Goal: Task Accomplishment & Management: Use online tool/utility

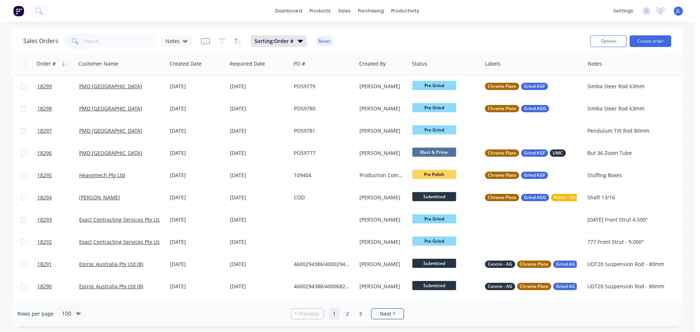
click at [110, 43] on input "text" at bounding box center [120, 41] width 71 height 15
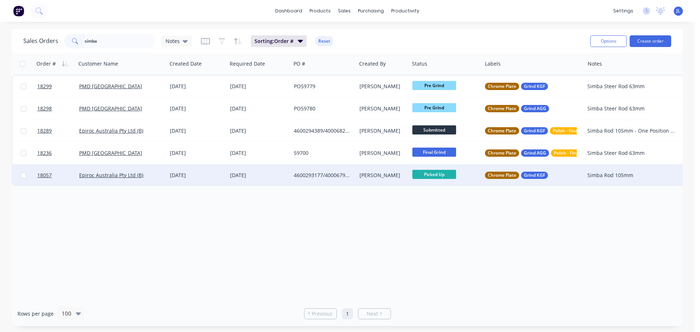
type input "simba"
click at [612, 173] on div "Simba Rod 105mm" at bounding box center [631, 175] width 89 height 7
click at [349, 270] on div "Order # Customer Name Created Date Required Date PO # Created By Status Labels …" at bounding box center [347, 177] width 671 height 248
click at [285, 175] on div "[DATE]" at bounding box center [259, 175] width 58 height 7
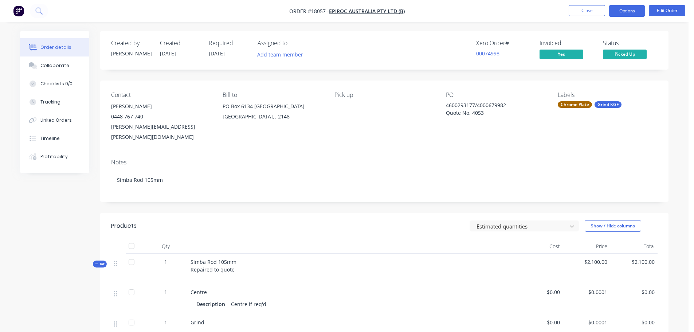
click at [632, 10] on button "Options" at bounding box center [627, 11] width 36 height 12
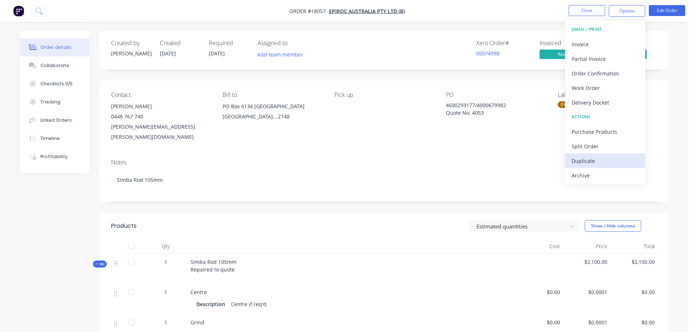
click at [589, 158] on div "Duplicate" at bounding box center [605, 161] width 67 height 11
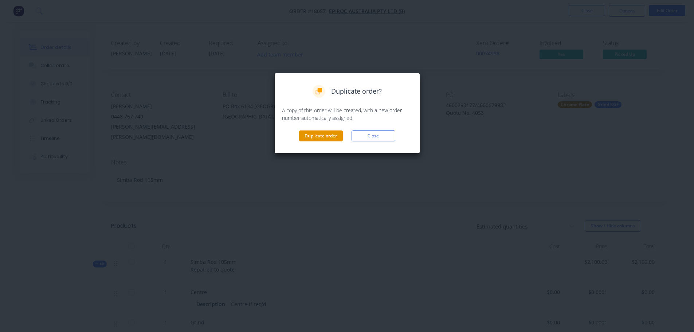
click at [312, 134] on button "Duplicate order" at bounding box center [321, 135] width 44 height 11
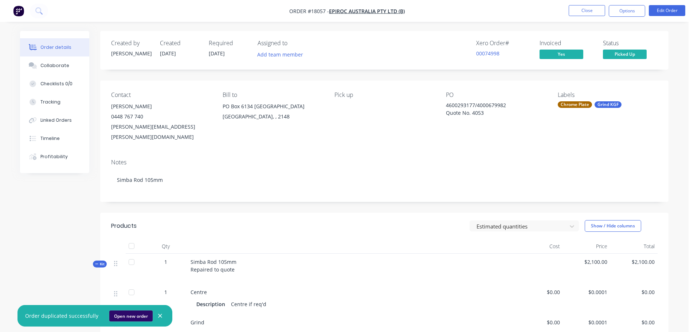
click at [126, 319] on button "Open new order" at bounding box center [130, 315] width 43 height 11
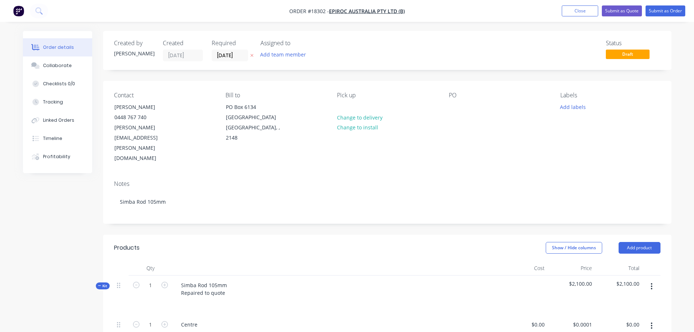
click at [168, 281] on button "button" at bounding box center [164, 285] width 9 height 8
type input "2"
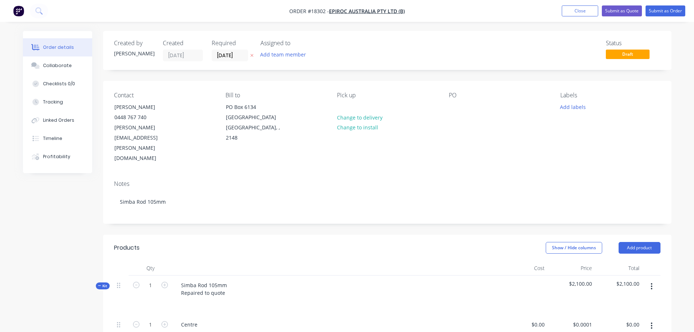
type input "$4,200.00"
type input "2"
click at [356, 100] on div "Pick up Change to delivery Change to install" at bounding box center [387, 128] width 100 height 72
click at [341, 111] on div at bounding box center [343, 107] width 12 height 11
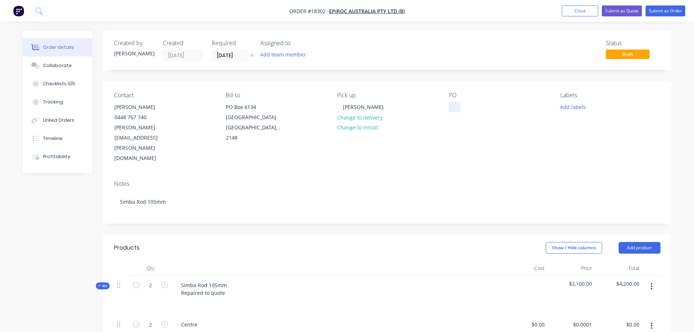
click at [455, 107] on div at bounding box center [455, 107] width 12 height 11
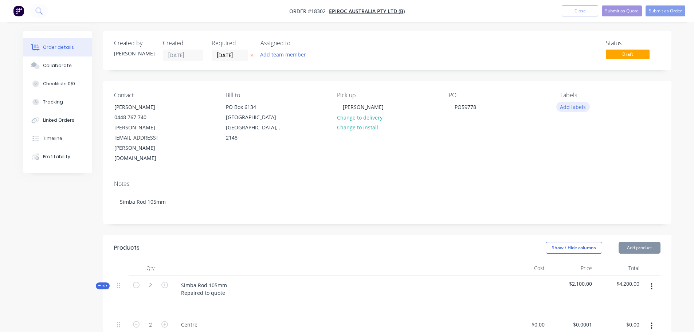
click at [574, 105] on button "Add labels" at bounding box center [573, 107] width 34 height 10
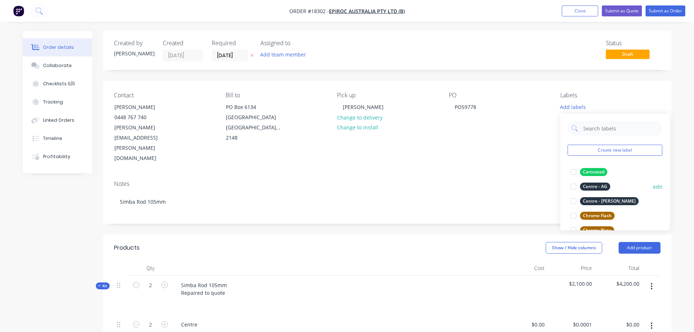
scroll to position [36, 0]
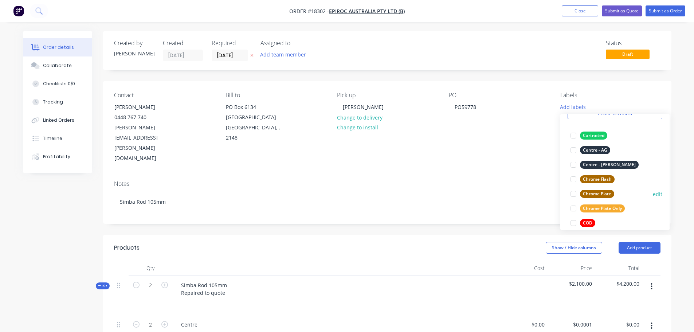
click at [577, 193] on div at bounding box center [573, 194] width 15 height 15
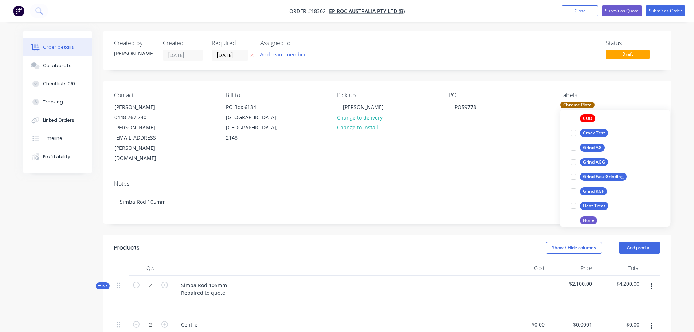
scroll to position [146, 0]
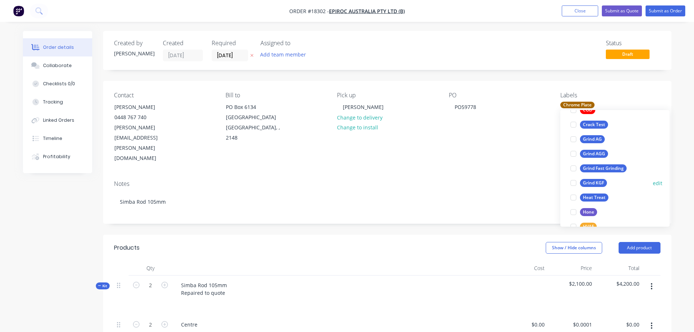
click at [574, 183] on div at bounding box center [573, 183] width 15 height 15
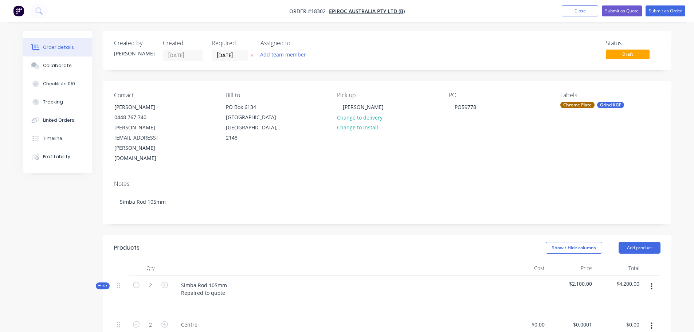
click at [523, 175] on div "Notes Simba Rod 105mm" at bounding box center [387, 199] width 568 height 49
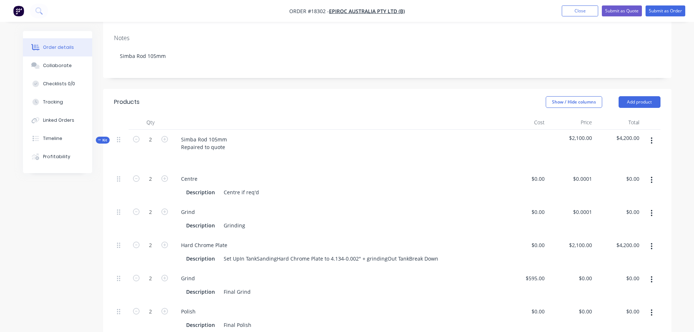
scroll to position [182, 0]
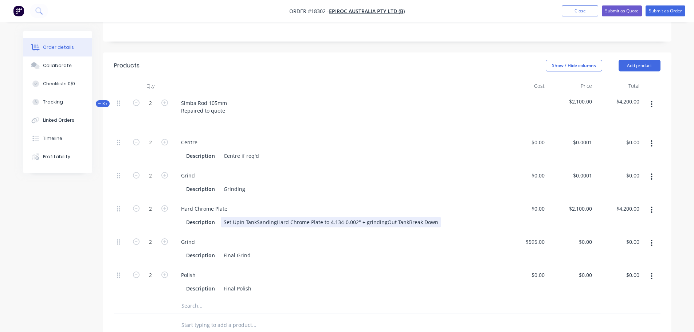
drag, startPoint x: 238, startPoint y: 191, endPoint x: 254, endPoint y: 193, distance: 16.2
click at [239, 217] on div "Set UpIn TankSandingHard Chrome Plate to 4.134-0.002" + grindingOut TankBreak D…" at bounding box center [331, 222] width 220 height 11
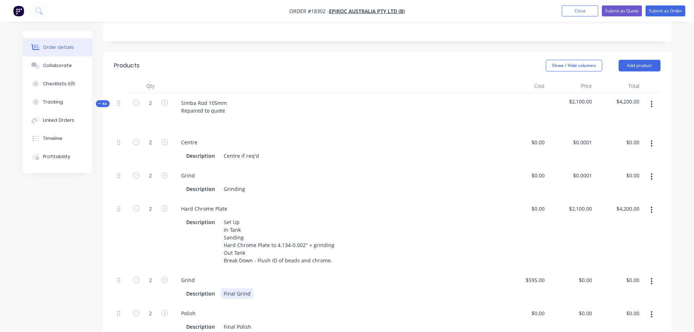
click at [252, 288] on div "Description Final Grind" at bounding box center [334, 293] width 303 height 11
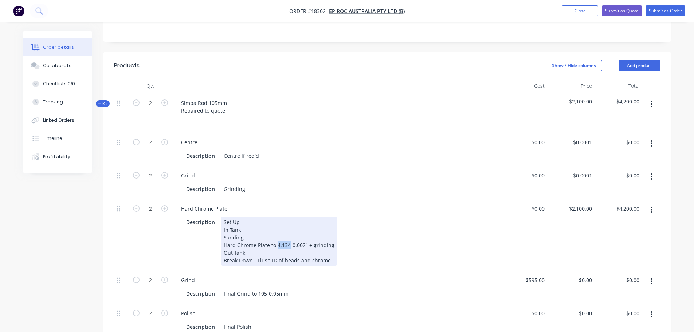
drag, startPoint x: 277, startPoint y: 214, endPoint x: 288, endPoint y: 212, distance: 10.7
click at [288, 217] on div "Set Up In Tank Sanding Hard Chrome Plate to 4.134-0.002" + grinding Out Tank Br…" at bounding box center [279, 241] width 117 height 49
drag, startPoint x: 304, startPoint y: 215, endPoint x: 276, endPoint y: 212, distance: 28.2
click at [276, 217] on div "Set Up In Tank Sanding Hard Chrome Plate to 4.134-0.002" + grinding Out Tank Br…" at bounding box center [279, 241] width 117 height 49
copy div "4.134-0.002"
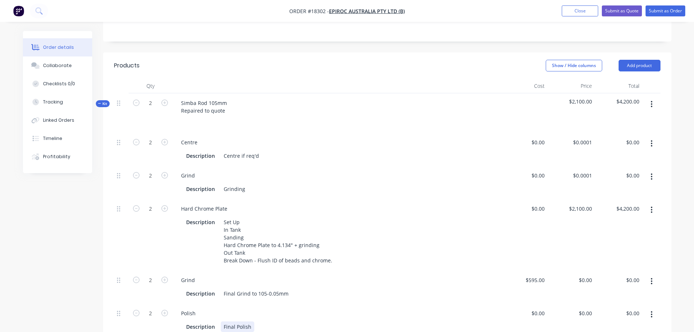
click at [256, 321] on div "Description Final Polish" at bounding box center [334, 326] width 303 height 11
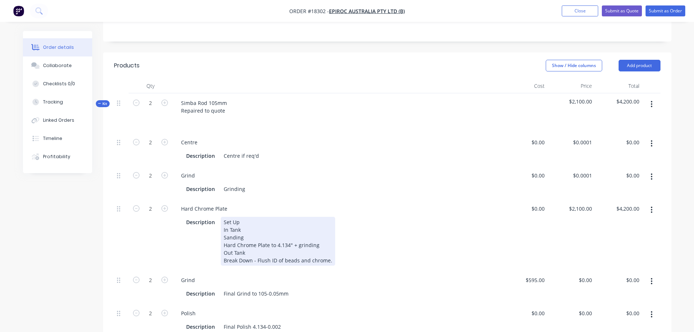
click at [348, 234] on div "Description Set Up In Tank Sanding Hard Chrome Plate to 4.134" + grinding Out T…" at bounding box center [334, 241] width 303 height 49
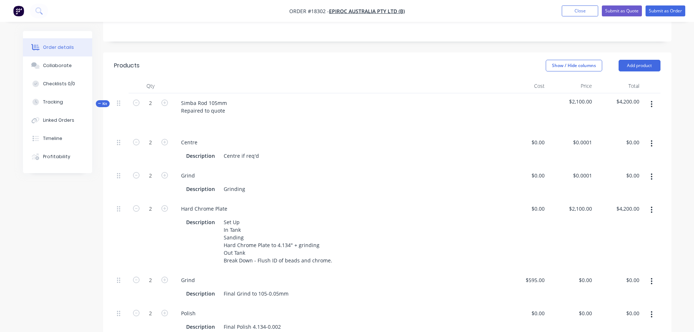
click at [328, 170] on div "Grind" at bounding box center [336, 175] width 322 height 11
click at [650, 137] on button "button" at bounding box center [651, 143] width 17 height 13
click at [623, 187] on div "Delete" at bounding box center [626, 192] width 56 height 11
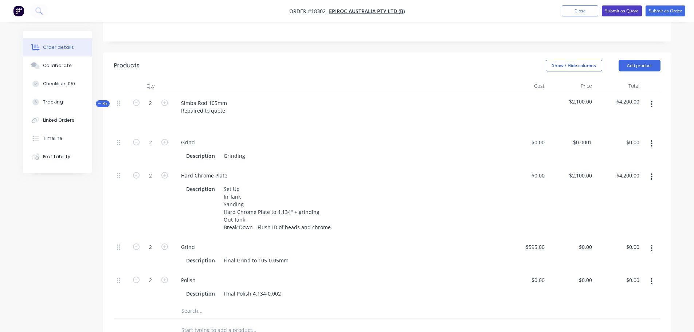
click at [631, 11] on button "Submit as Quote" at bounding box center [622, 10] width 40 height 11
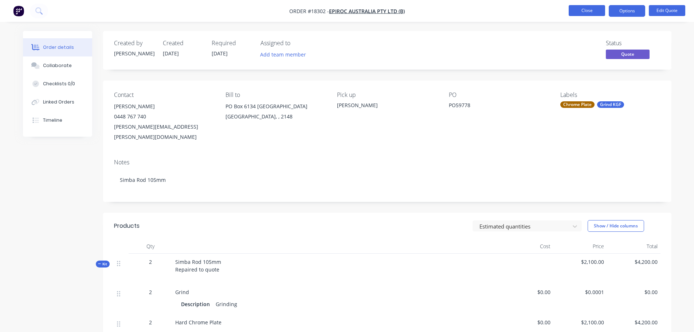
click at [594, 7] on button "Close" at bounding box center [587, 10] width 36 height 11
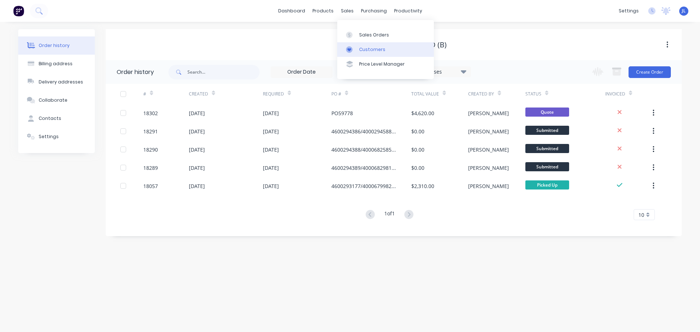
click at [357, 46] on link "Customers" at bounding box center [385, 49] width 97 height 15
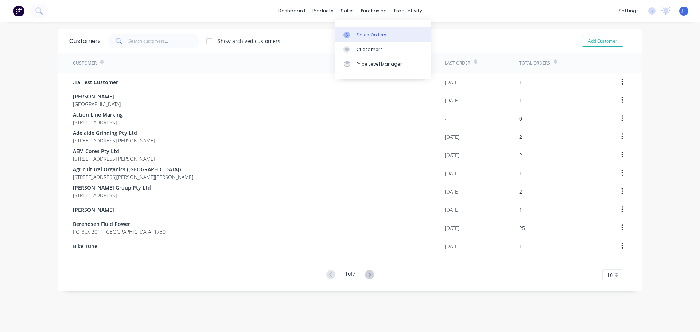
click at [347, 37] on icon at bounding box center [346, 35] width 7 height 7
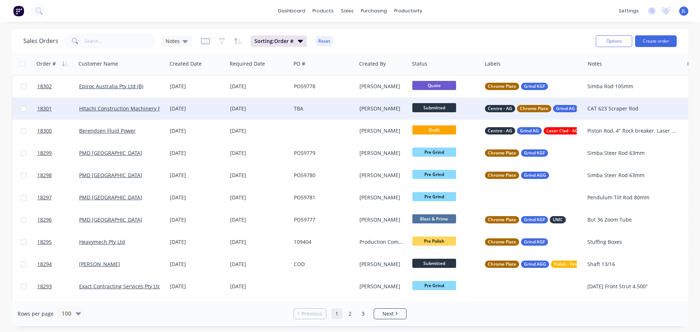
click at [336, 109] on div "TBA" at bounding box center [322, 108] width 56 height 7
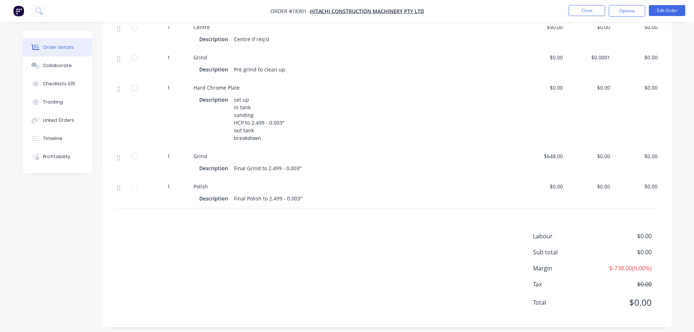
scroll to position [255, 0]
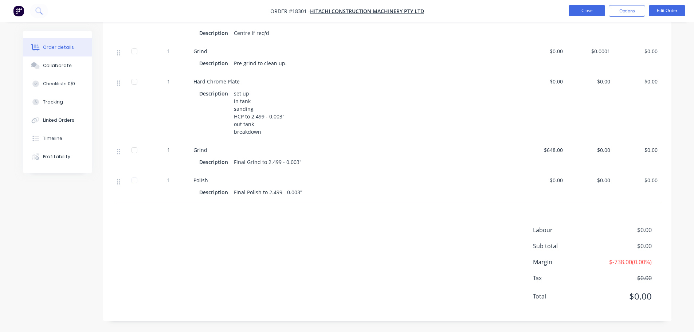
click at [578, 9] on button "Close" at bounding box center [587, 10] width 36 height 11
